Goal: Task Accomplishment & Management: Complete application form

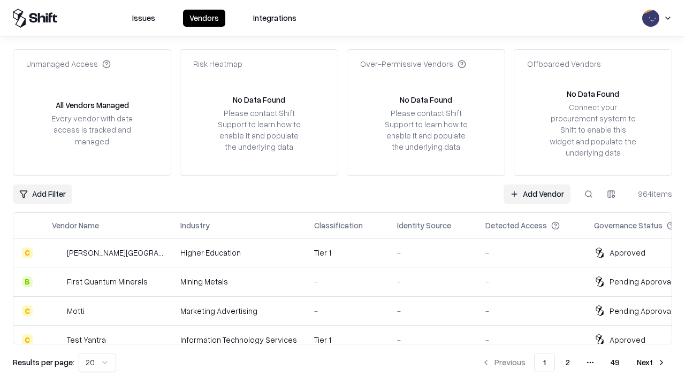
click at [537, 194] on link "Add Vendor" at bounding box center [537, 194] width 67 height 19
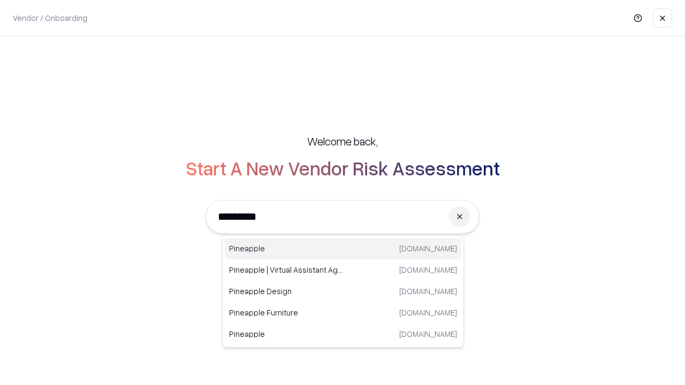
click at [343, 249] on div "Pineapple pineappleenergy.com" at bounding box center [343, 248] width 237 height 21
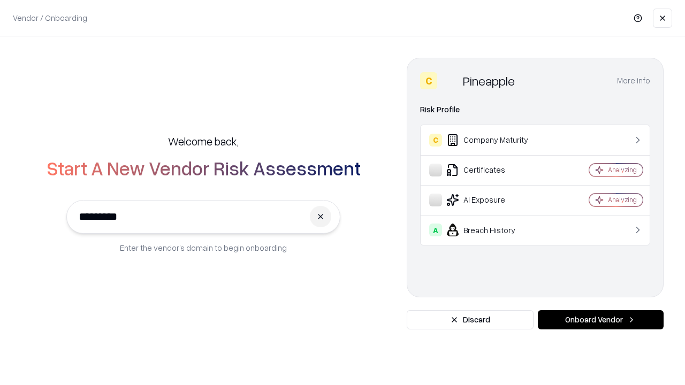
type input "*********"
click at [600, 320] on button "Onboard Vendor" at bounding box center [601, 319] width 126 height 19
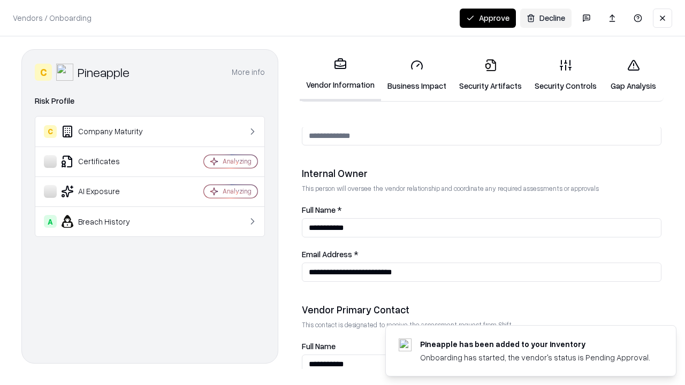
scroll to position [554, 0]
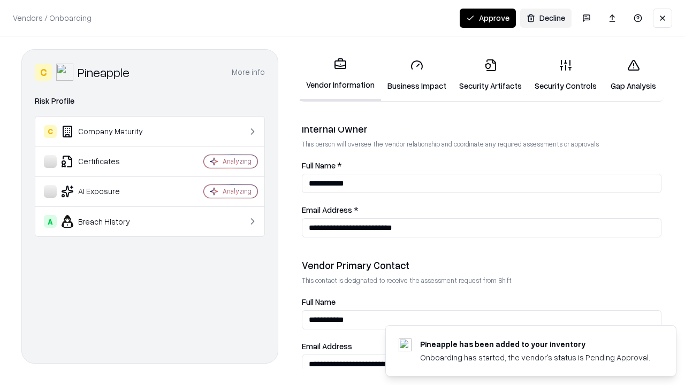
click at [417, 75] on link "Business Impact" at bounding box center [417, 75] width 72 height 50
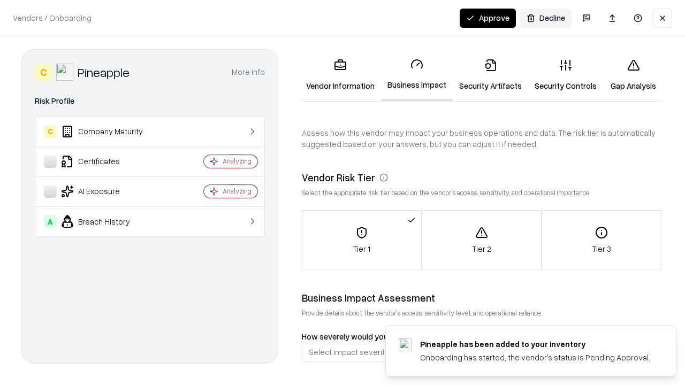
click at [490, 75] on link "Security Artifacts" at bounding box center [490, 75] width 75 height 50
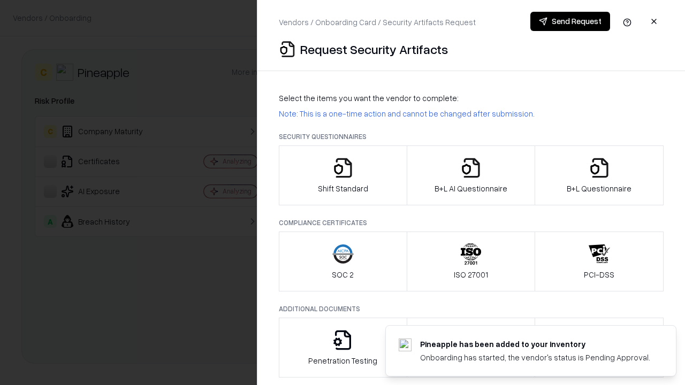
click at [342, 176] on icon "button" at bounding box center [342, 167] width 21 height 21
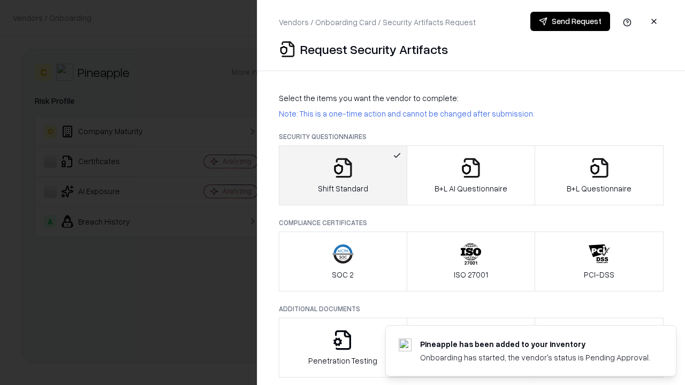
click at [570, 21] on button "Send Request" at bounding box center [570, 21] width 80 height 19
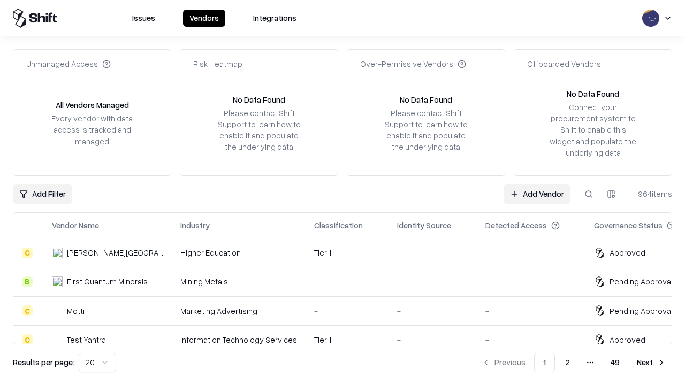
click at [589, 194] on button at bounding box center [588, 194] width 19 height 19
type input "*********"
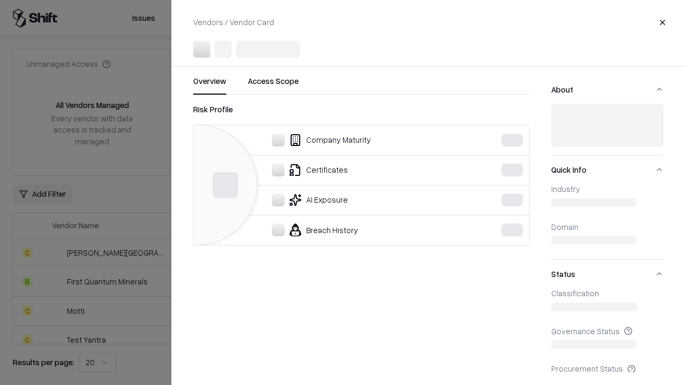
scroll to position [474, 0]
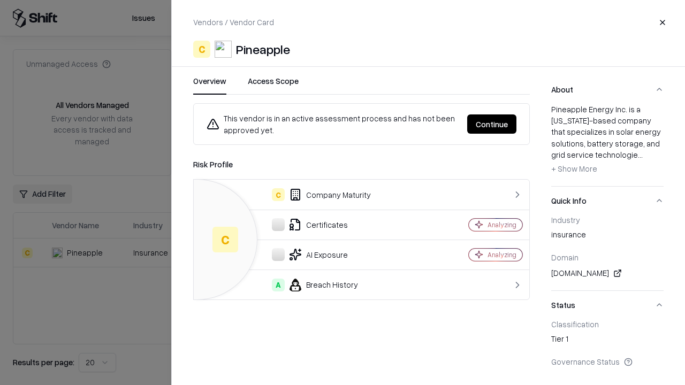
click at [492, 124] on button "Continue" at bounding box center [491, 124] width 49 height 19
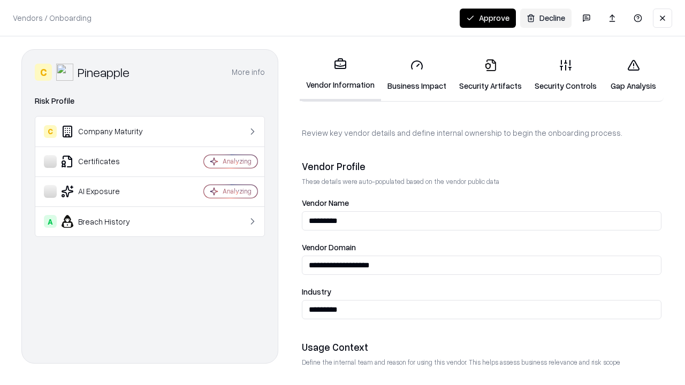
click at [490, 75] on link "Security Artifacts" at bounding box center [490, 75] width 75 height 50
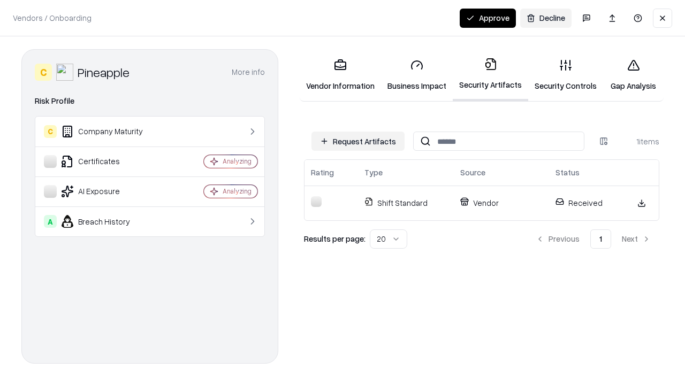
click at [487, 18] on button "Approve" at bounding box center [488, 18] width 56 height 19
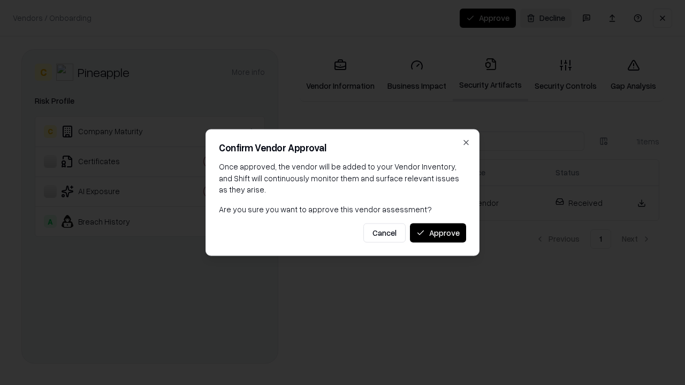
click at [438, 233] on button "Approve" at bounding box center [438, 232] width 56 height 19
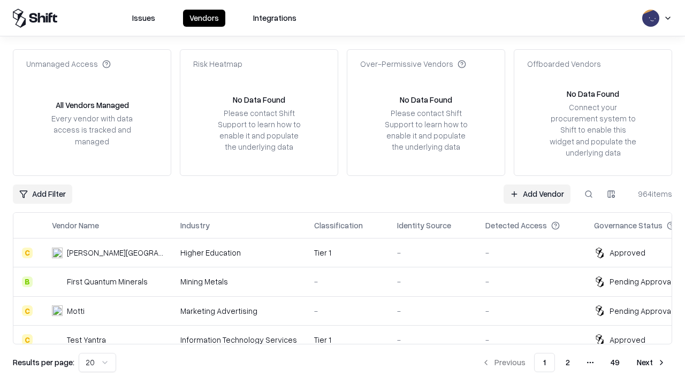
type input "*********"
click at [537, 194] on link "Add Vendor" at bounding box center [537, 194] width 67 height 19
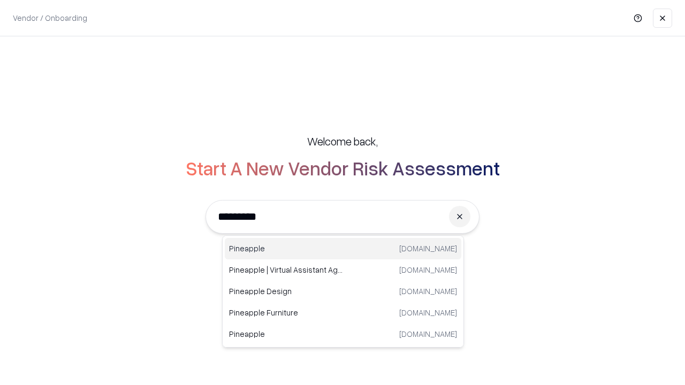
click at [343, 249] on div "Pineapple [DOMAIN_NAME]" at bounding box center [343, 248] width 237 height 21
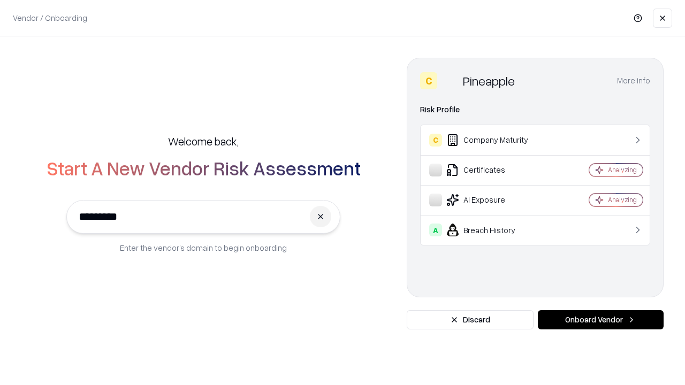
type input "*********"
click at [600, 320] on button "Onboard Vendor" at bounding box center [601, 319] width 126 height 19
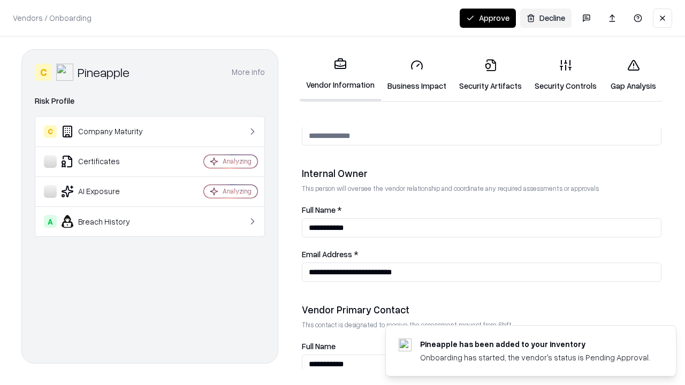
scroll to position [554, 0]
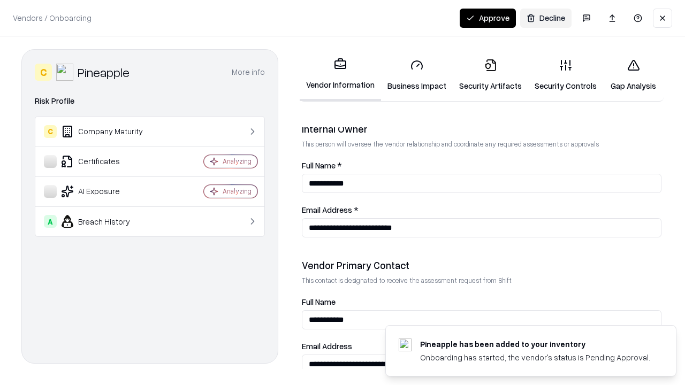
click at [487, 18] on button "Approve" at bounding box center [488, 18] width 56 height 19
